Goal: Information Seeking & Learning: Learn about a topic

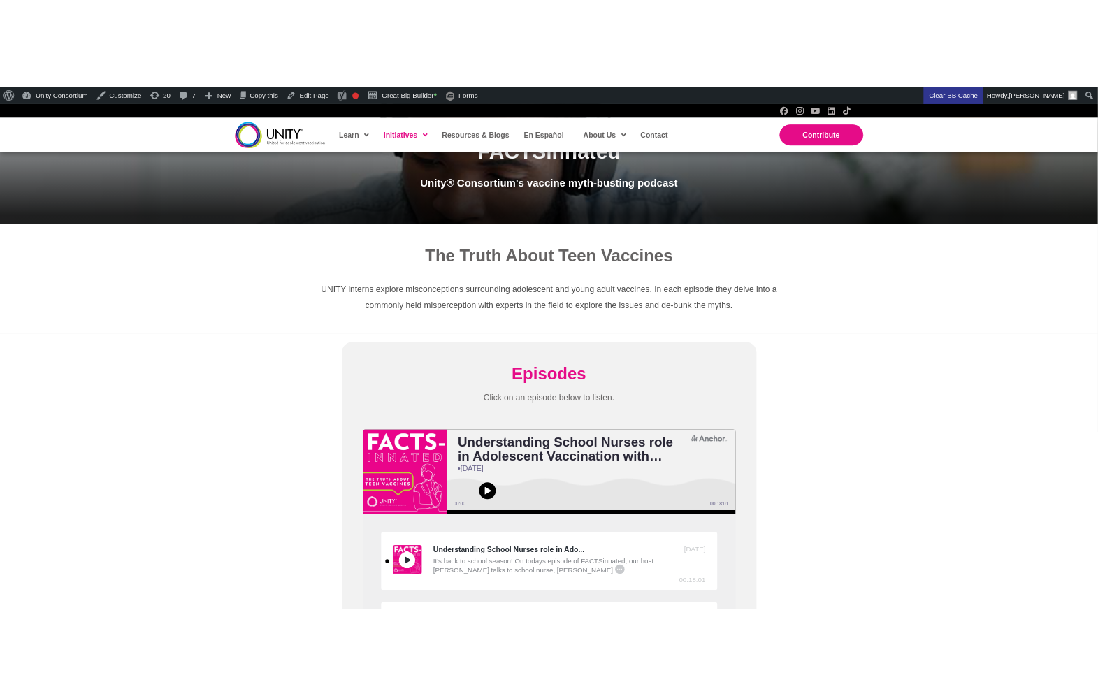
scroll to position [277, 0]
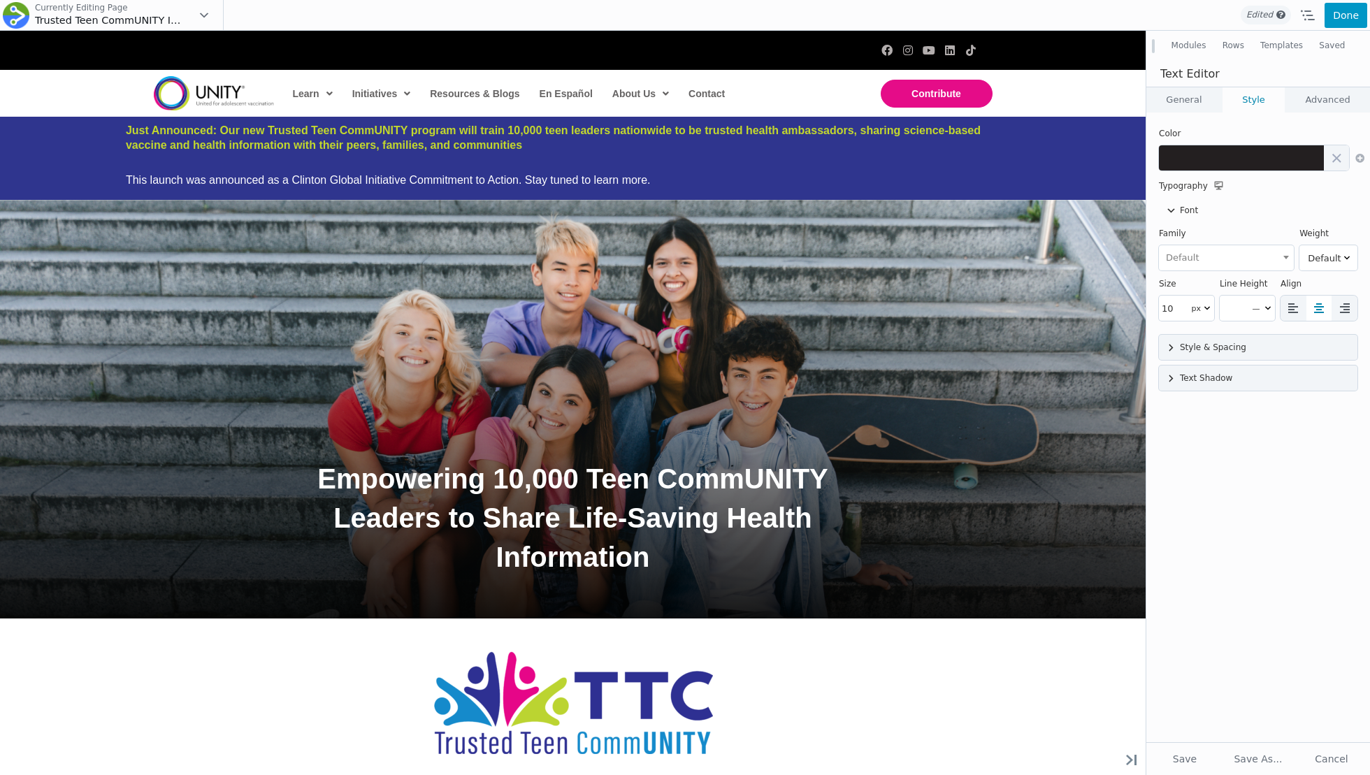
click at [1336, 13] on button "Done" at bounding box center [1345, 15] width 43 height 25
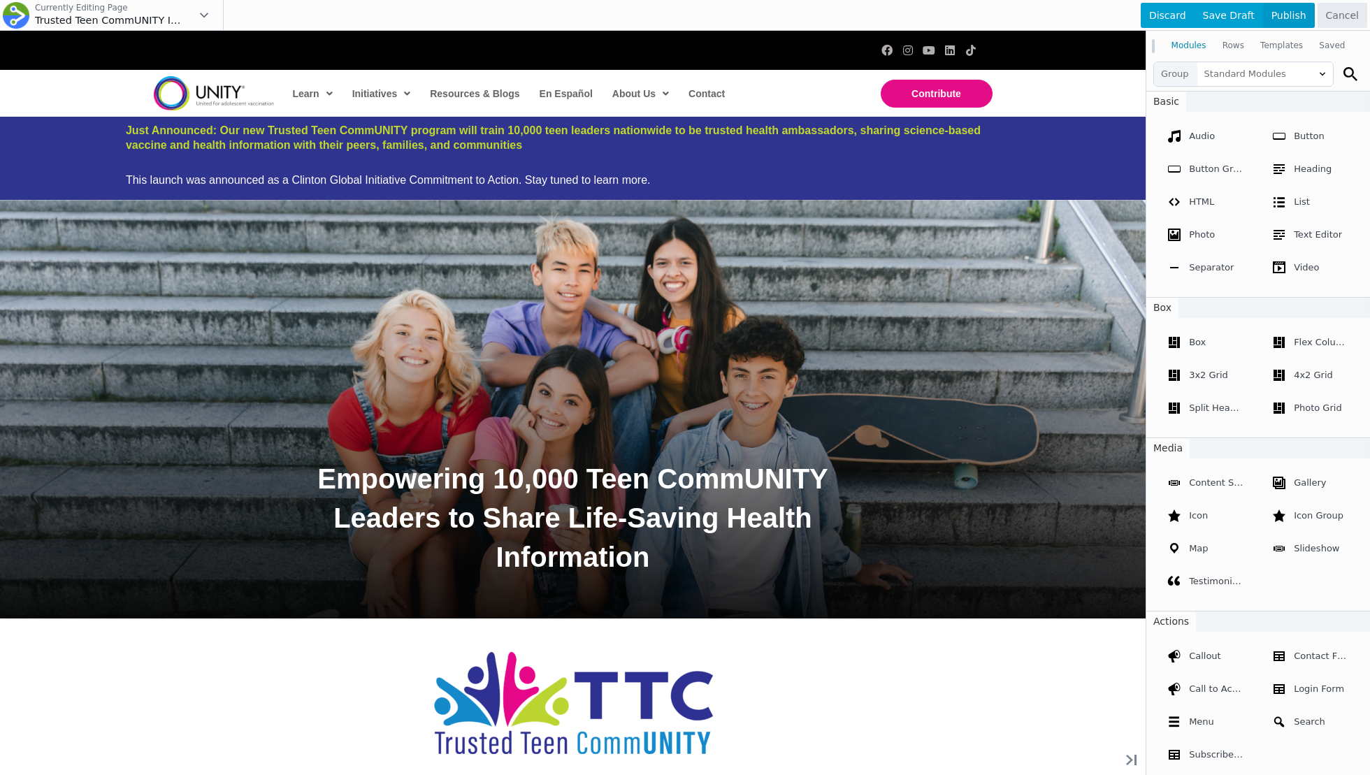
click at [1301, 14] on span "Publish" at bounding box center [1289, 15] width 52 height 25
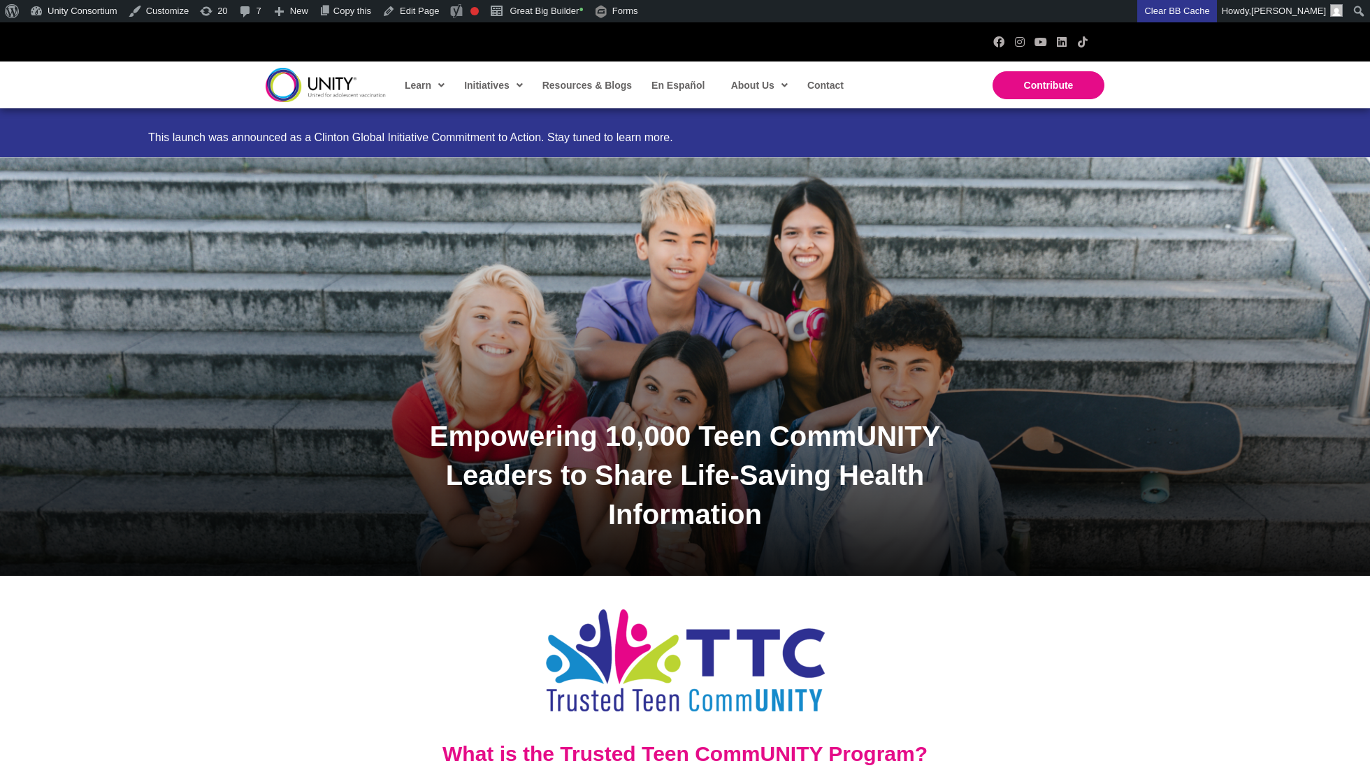
scroll to position [74, 0]
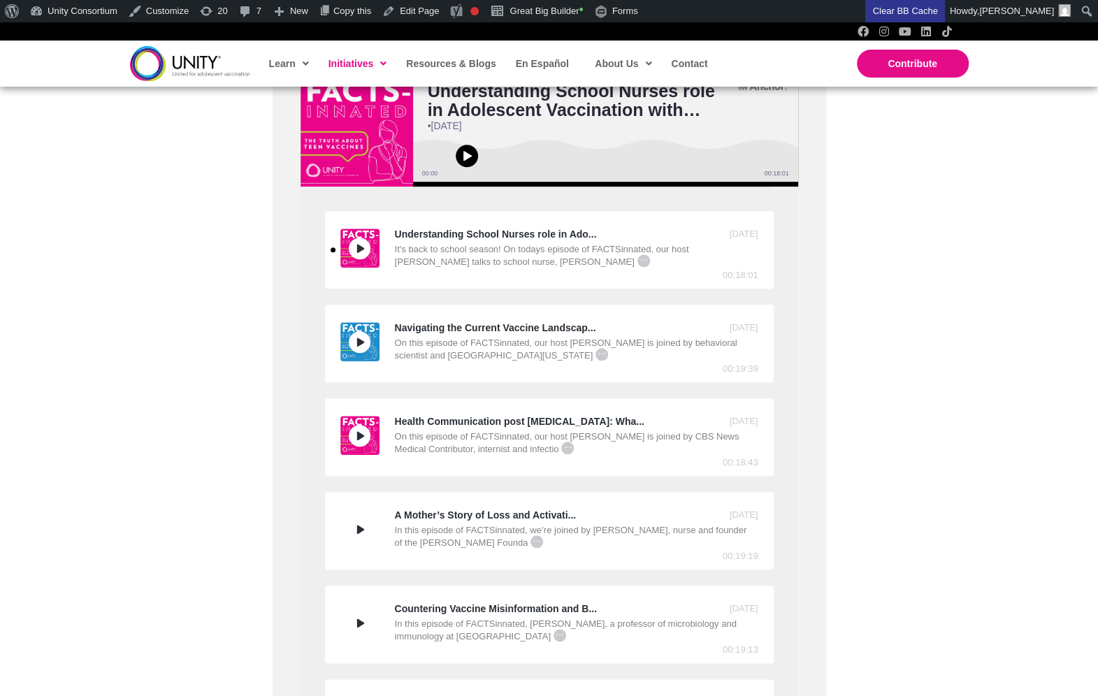
scroll to position [521, 0]
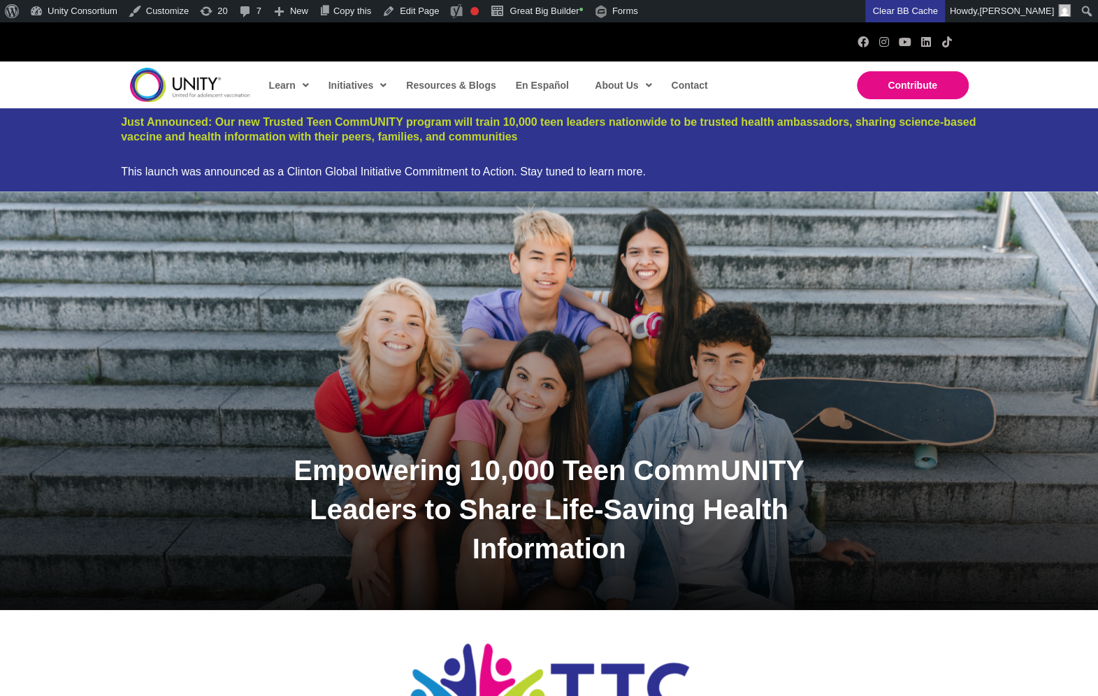
scroll to position [124, 0]
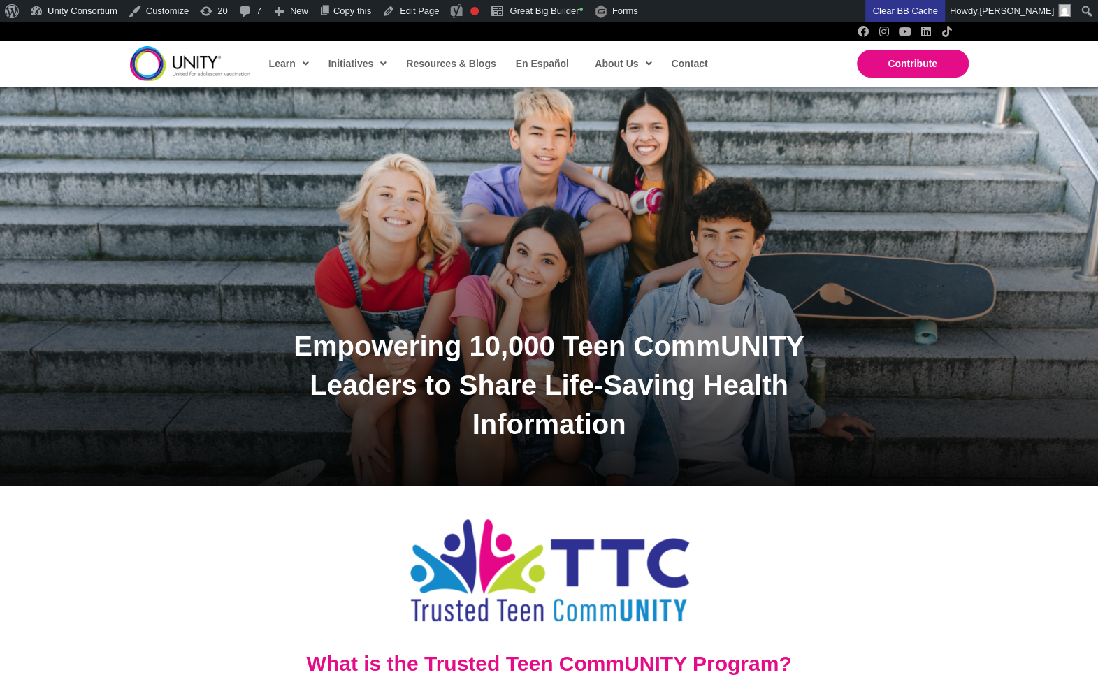
click at [446, 364] on h1 "Empowering 10,000 Teen CommUNITY Leaders to Share Life-Saving Health Information" at bounding box center [549, 384] width 601 height 117
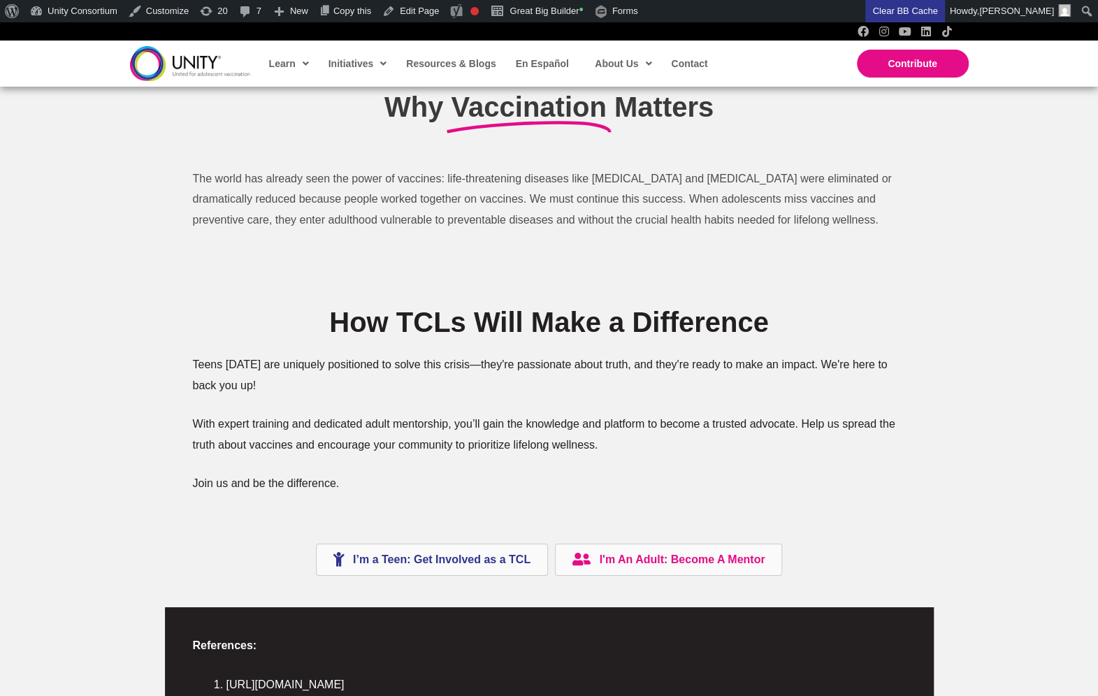
scroll to position [2979, 0]
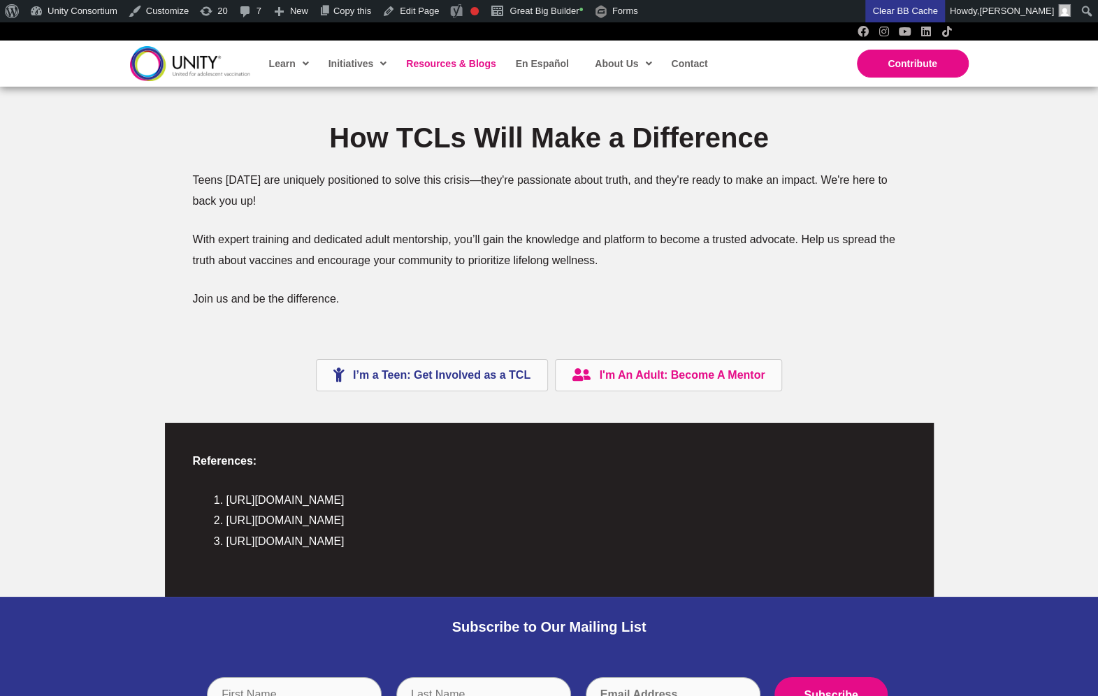
click at [428, 70] on link "Resources & Blogs" at bounding box center [450, 64] width 102 height 32
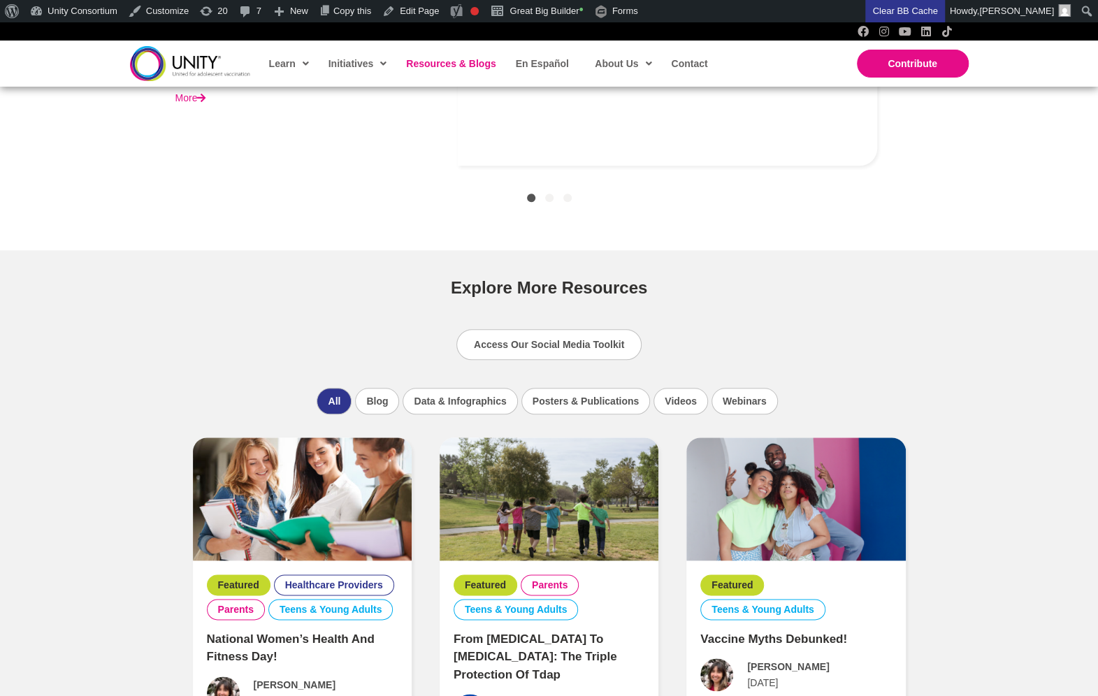
scroll to position [962, 0]
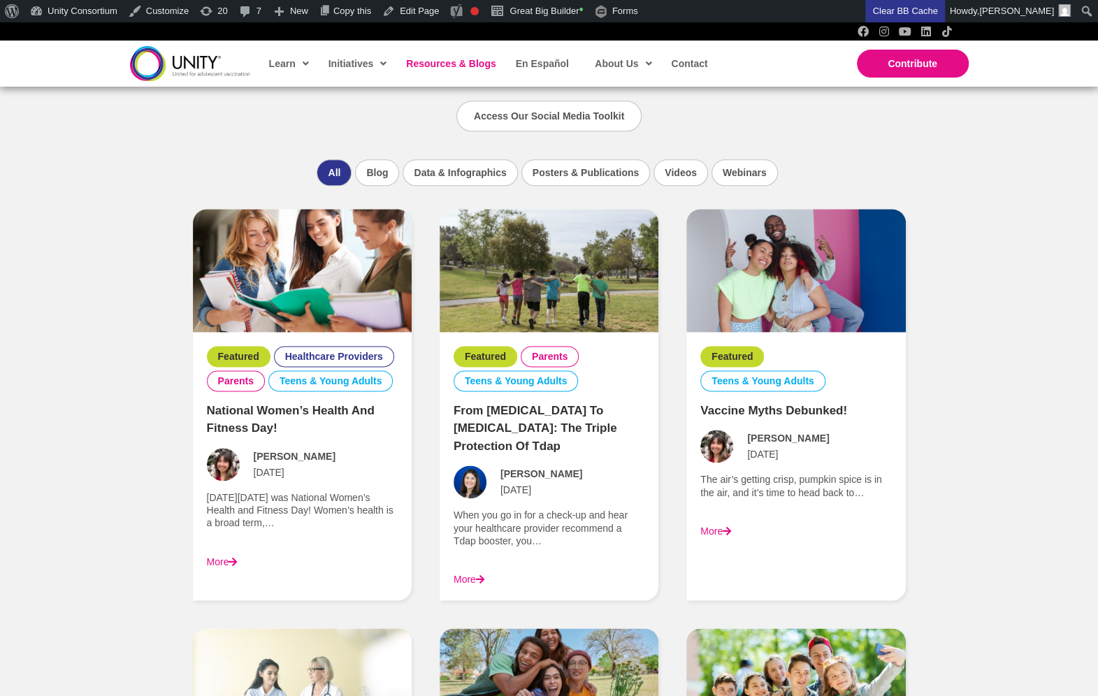
click at [303, 413] on link "National Women’s Health and Fitness Day!" at bounding box center [291, 419] width 168 height 31
